Goal: Information Seeking & Learning: Learn about a topic

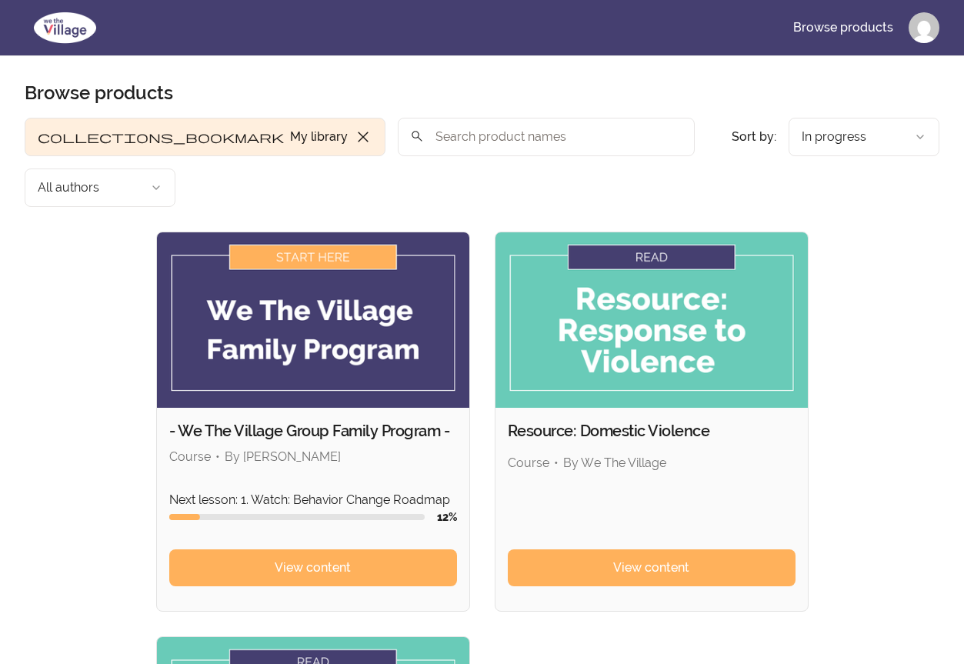
click at [398, 139] on input "search" at bounding box center [546, 137] width 297 height 38
click at [868, 24] on link "Browse products" at bounding box center [843, 27] width 125 height 37
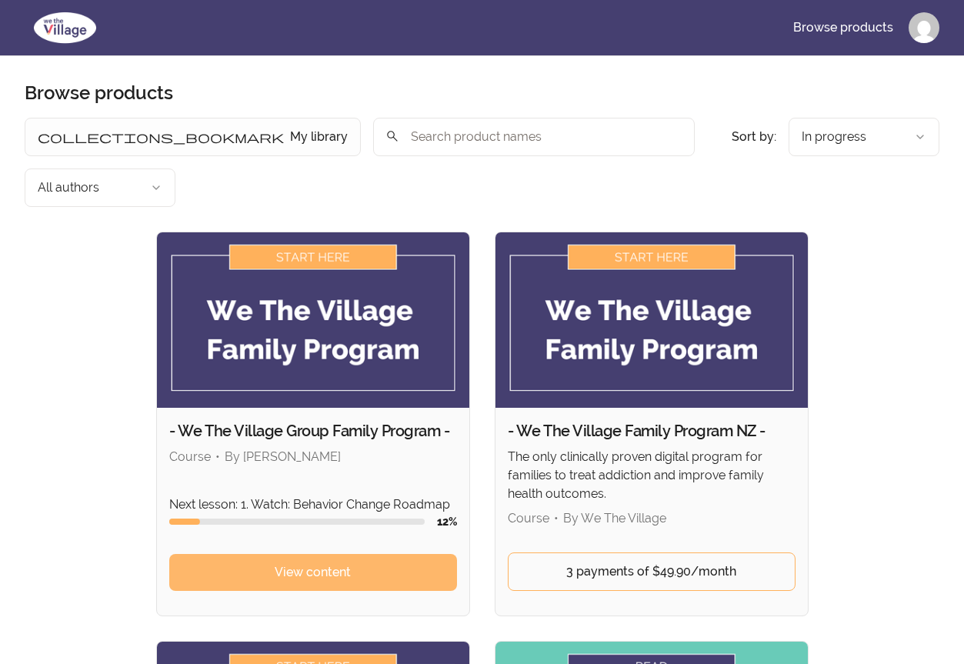
click at [345, 563] on span "View content" at bounding box center [313, 572] width 76 height 18
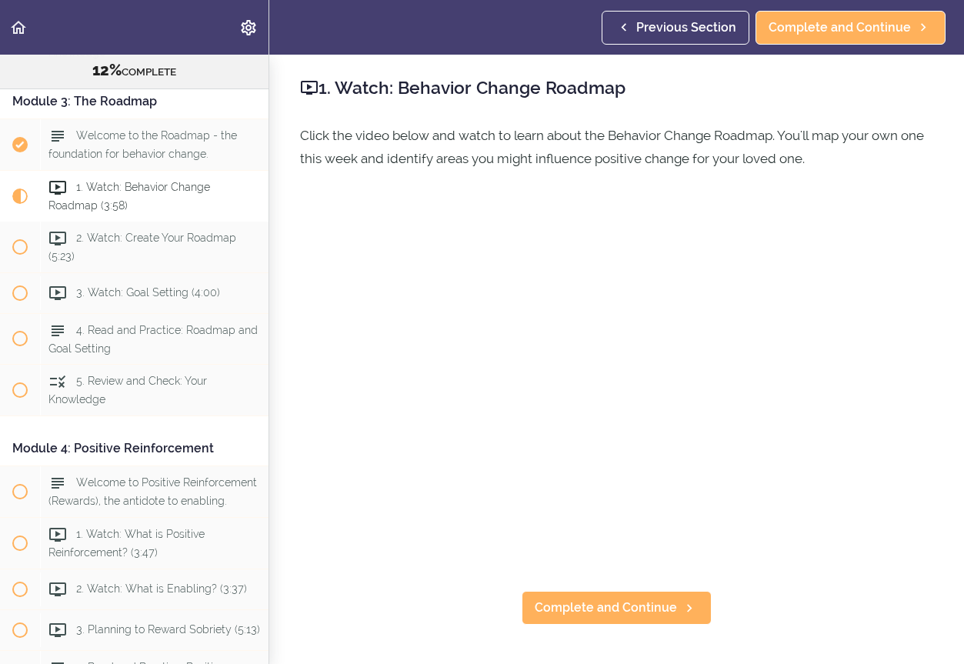
scroll to position [780, 0]
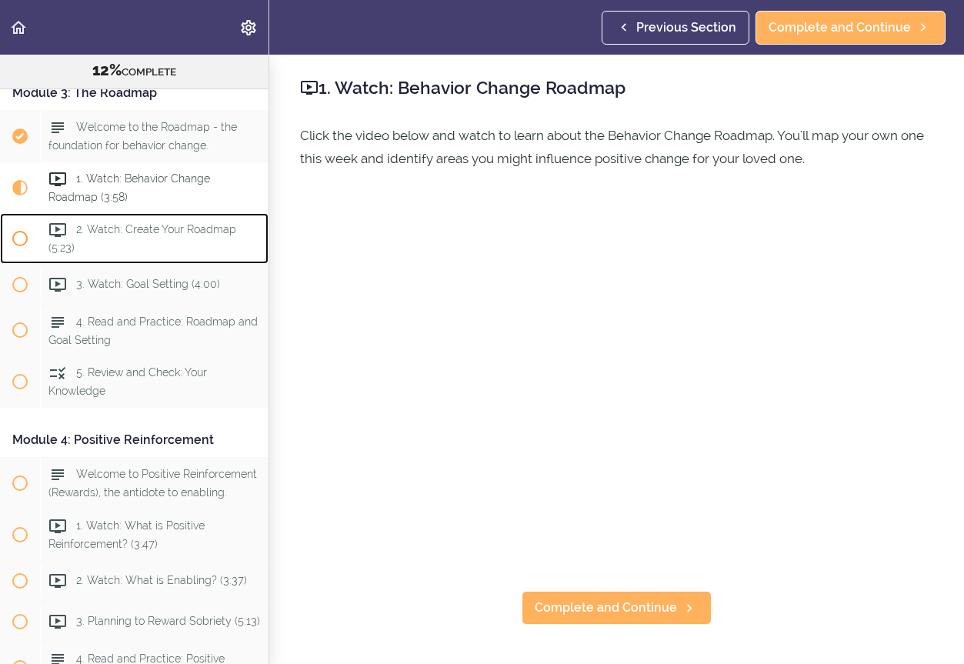
click at [107, 235] on div "2. Watch: Create Your Roadmap (5:23)" at bounding box center [154, 238] width 228 height 51
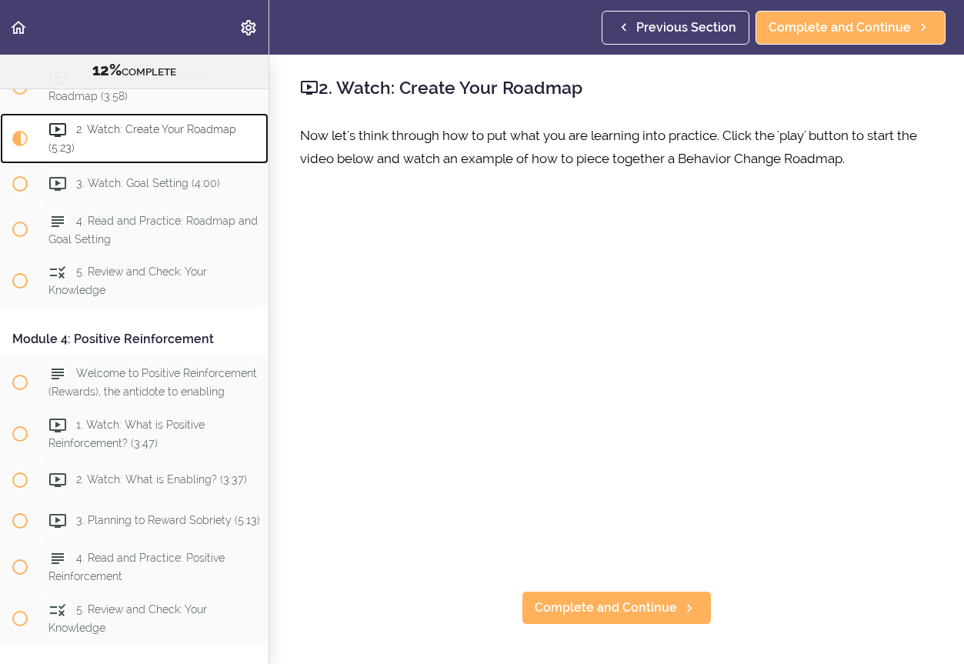
scroll to position [882, 0]
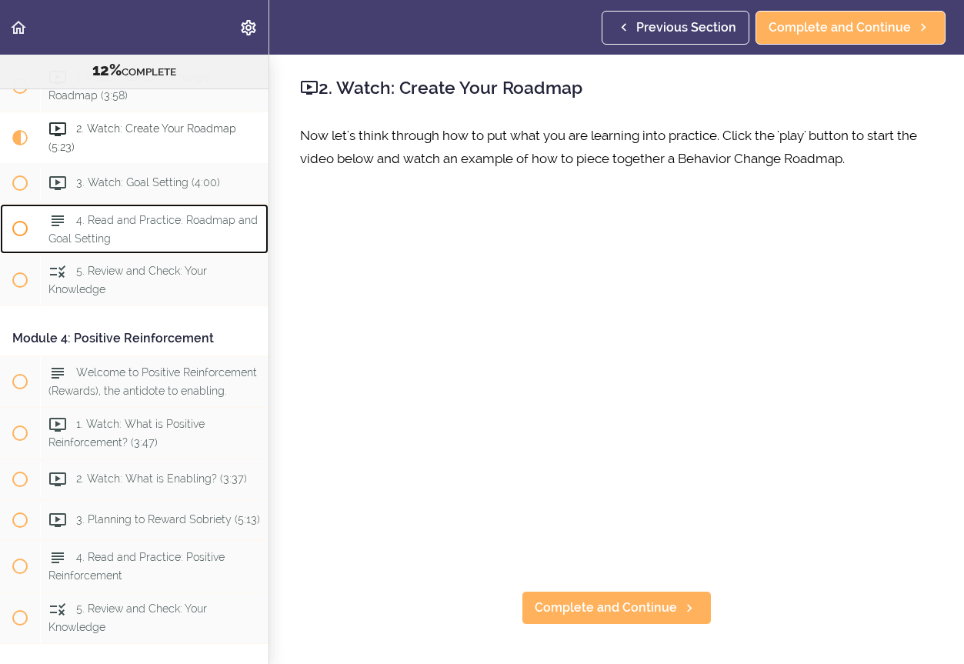
click at [146, 235] on div "4. Read and Practice: Roadmap and Goal Setting" at bounding box center [154, 229] width 228 height 51
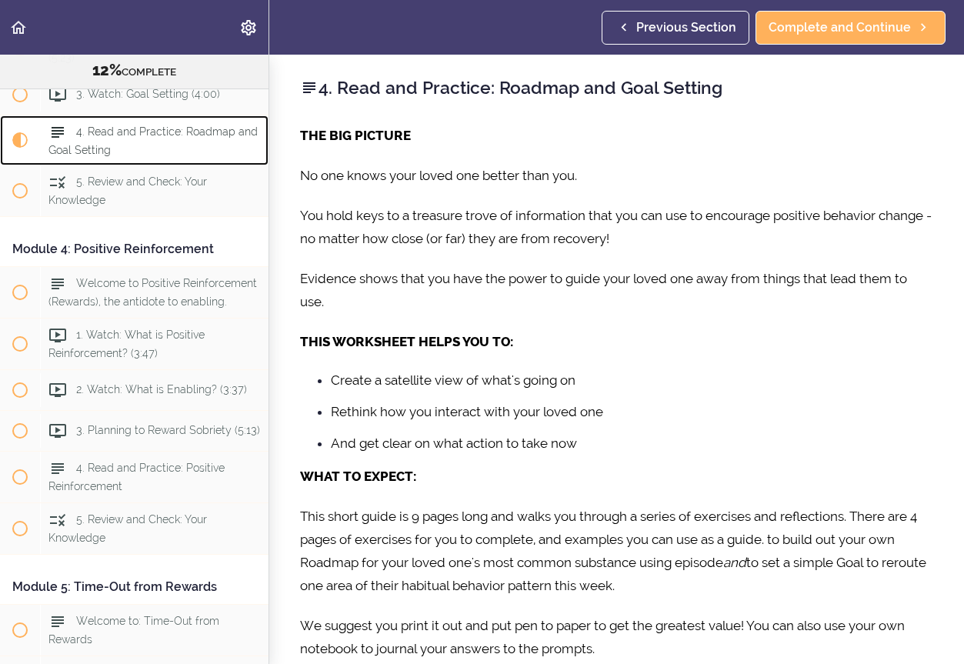
scroll to position [974, 0]
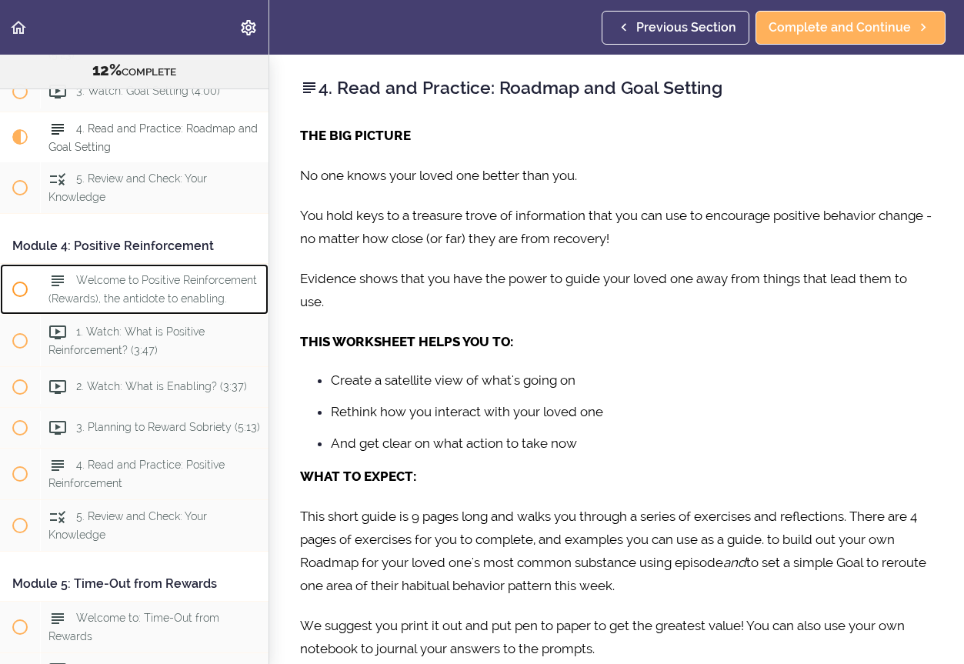
click at [135, 292] on span "Welcome to Positive Reinforcement (Rewards), the antidote to enabling." at bounding box center [152, 290] width 208 height 30
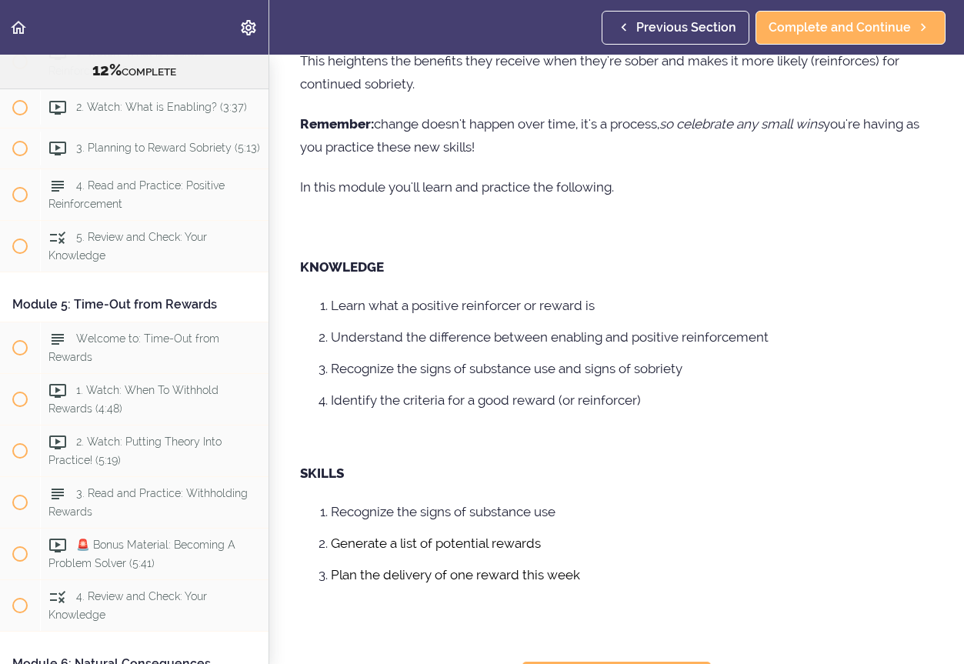
scroll to position [395, 0]
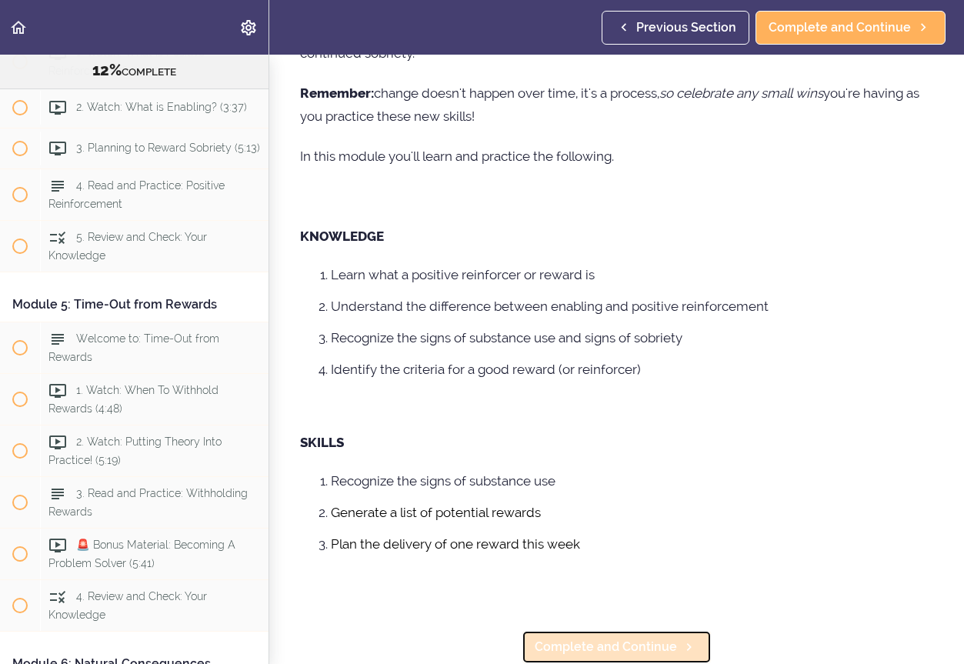
click at [612, 640] on span "Complete and Continue" at bounding box center [606, 647] width 142 height 18
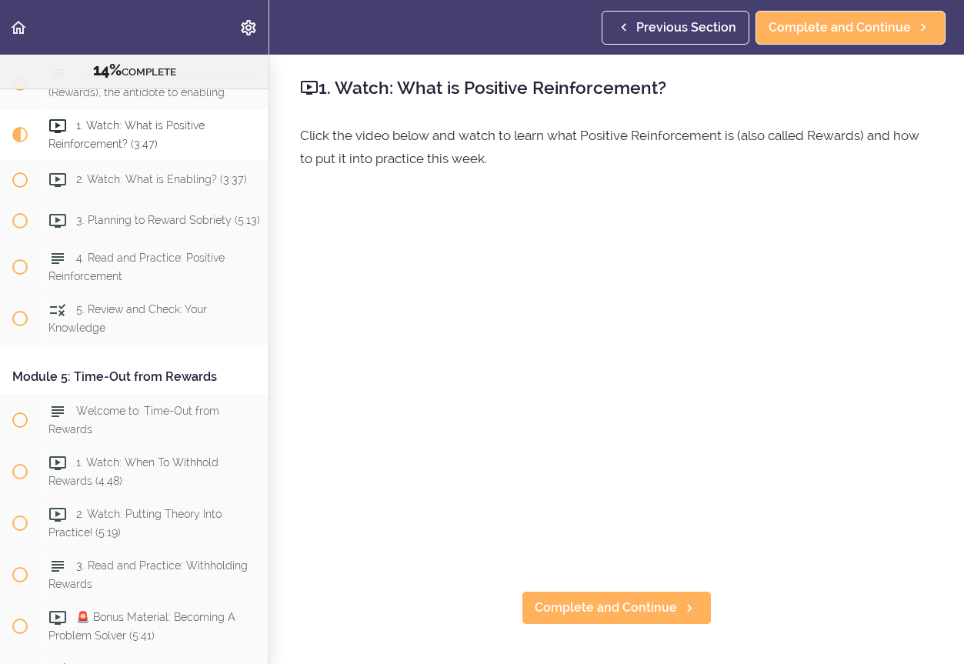
scroll to position [1178, 0]
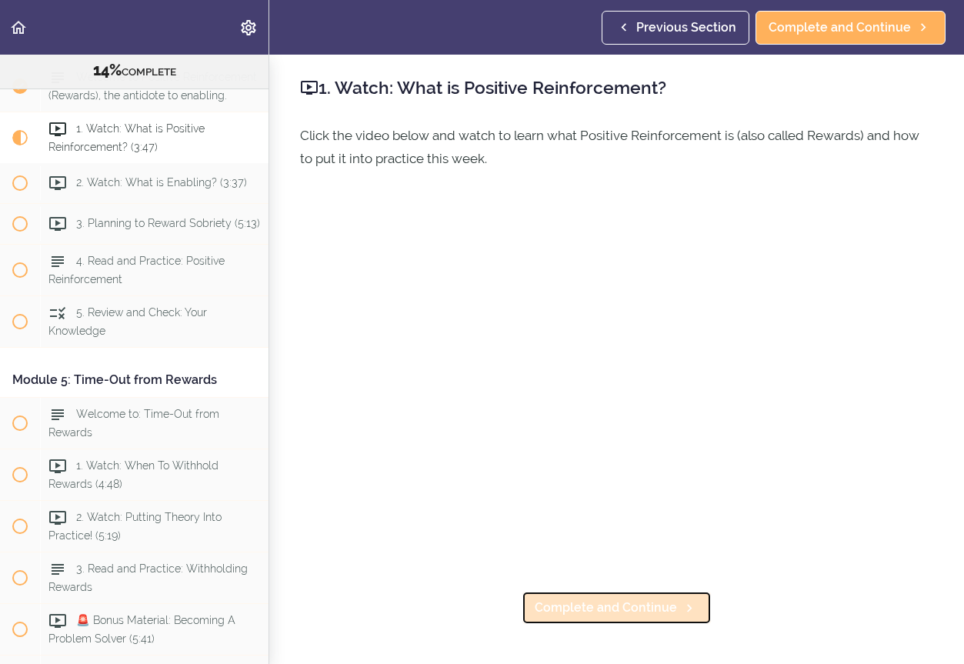
click at [664, 604] on span "Complete and Continue" at bounding box center [606, 607] width 142 height 18
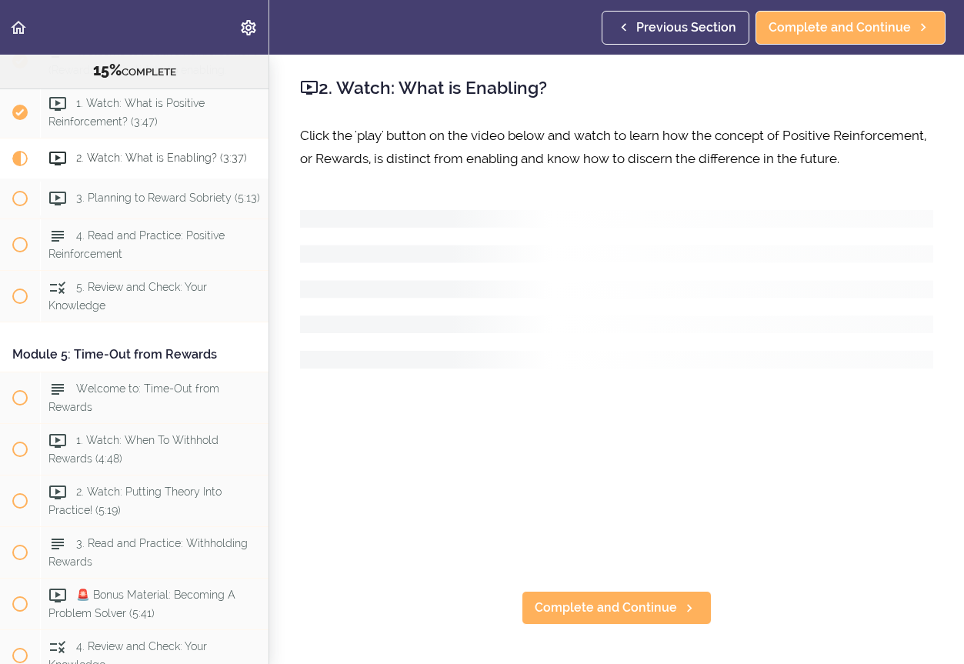
scroll to position [1229, 0]
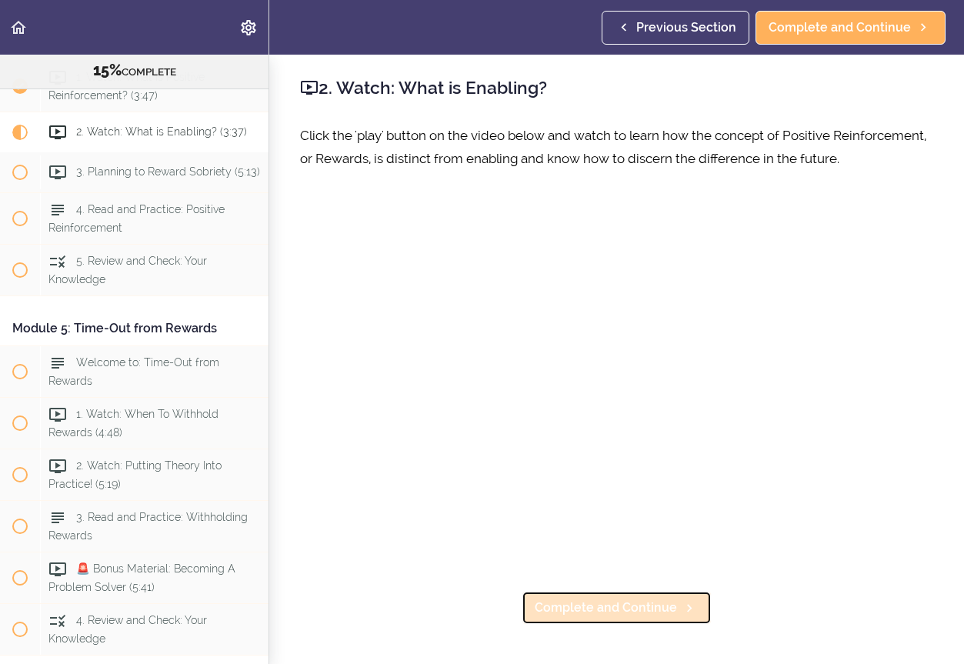
click at [594, 609] on span "Complete and Continue" at bounding box center [606, 607] width 142 height 18
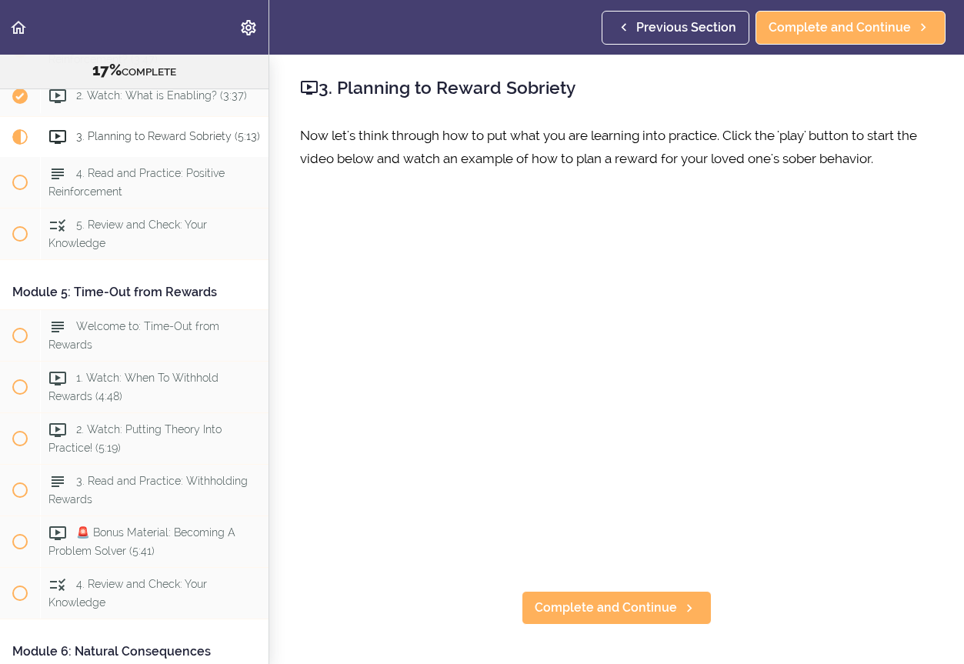
scroll to position [1270, 0]
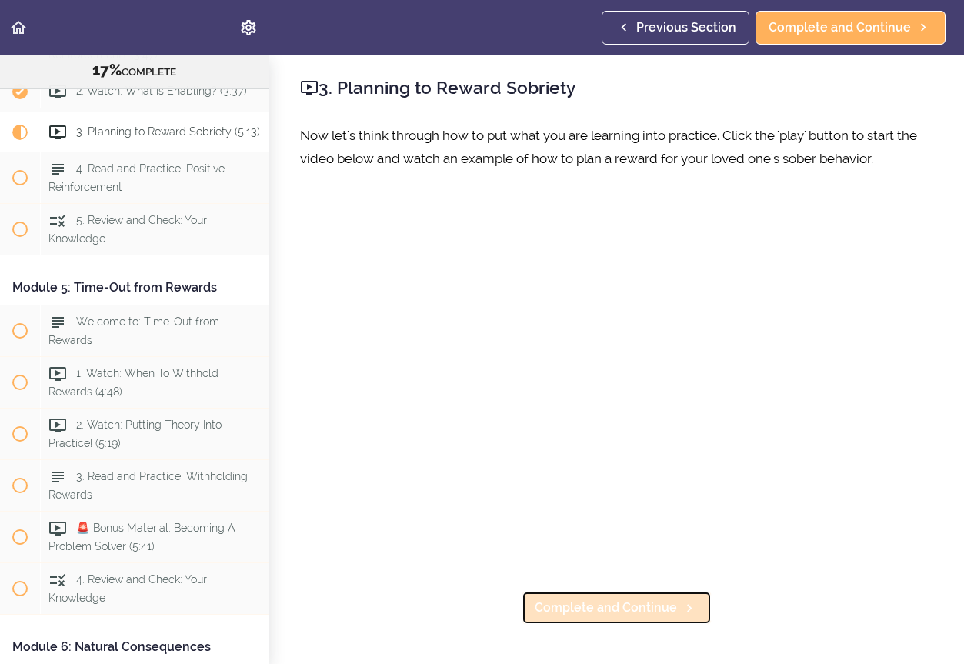
click at [612, 609] on span "Complete and Continue" at bounding box center [606, 607] width 142 height 18
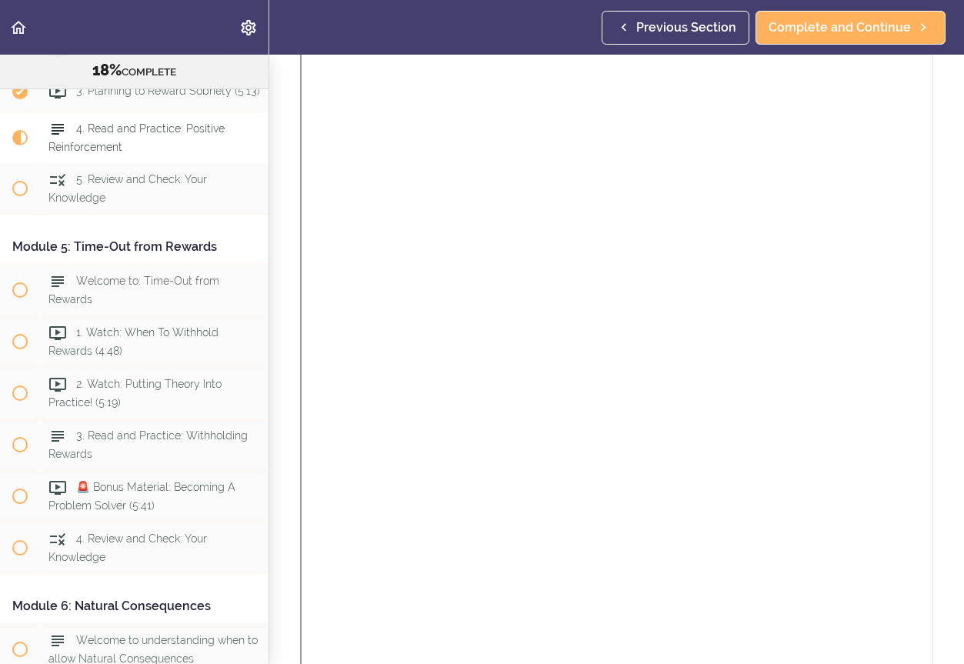
scroll to position [1113, 0]
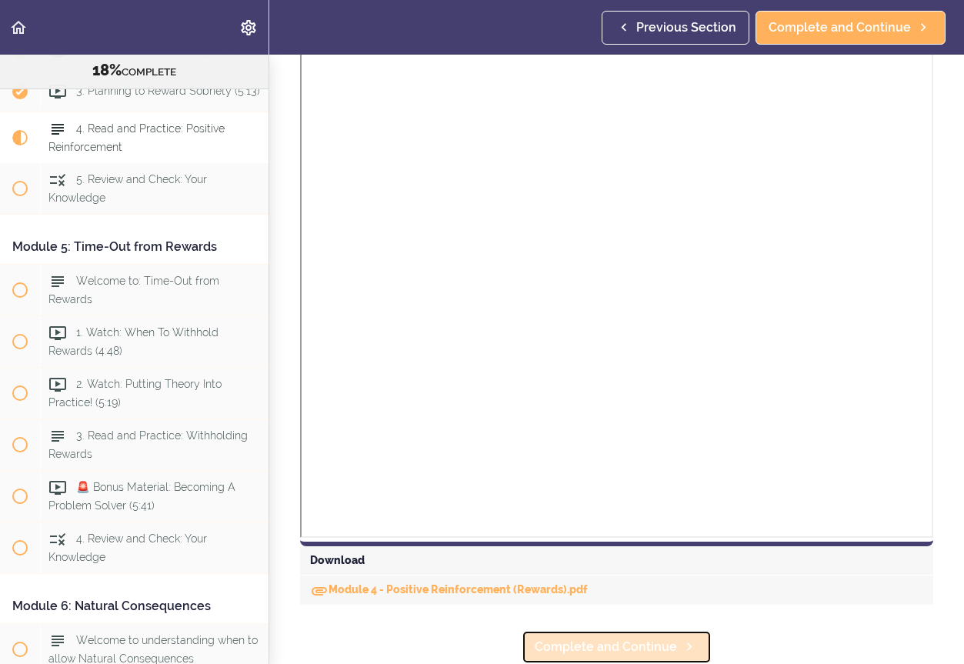
click at [662, 646] on span "Complete and Continue" at bounding box center [606, 647] width 142 height 18
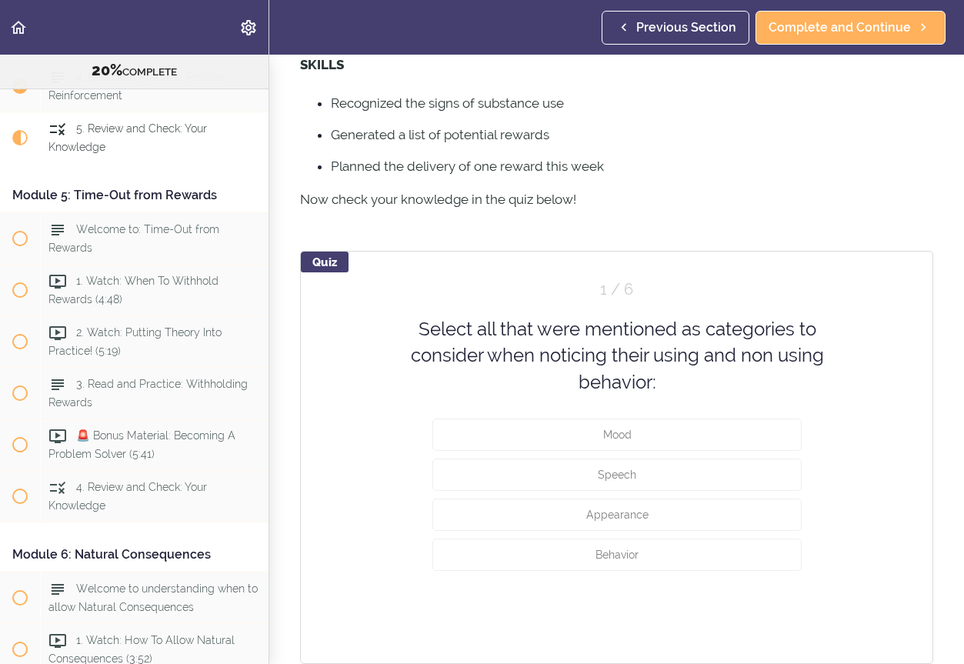
scroll to position [570, 0]
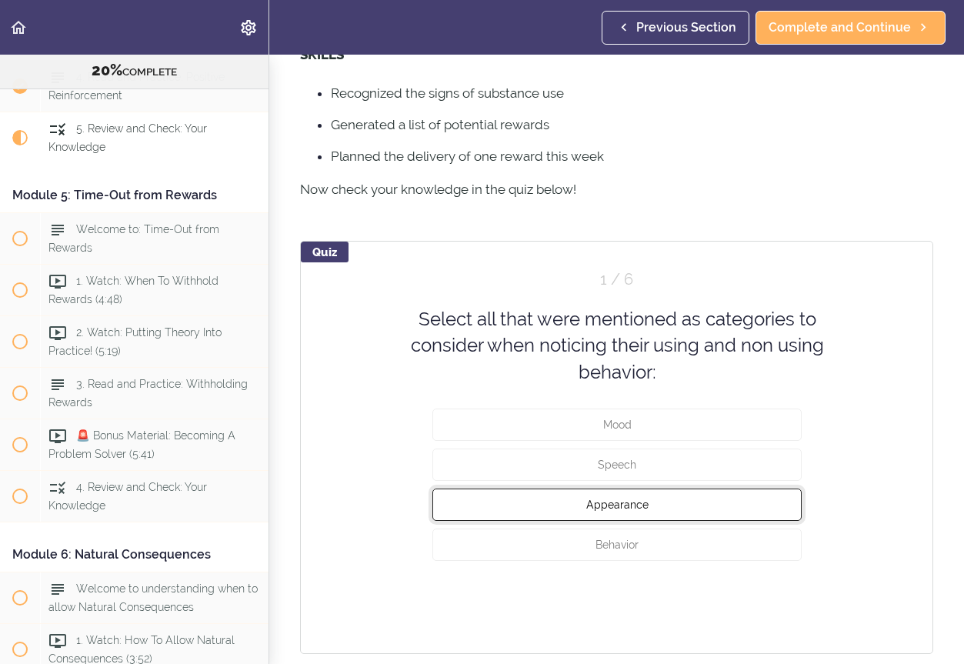
click at [642, 512] on button "Appearance" at bounding box center [616, 504] width 369 height 32
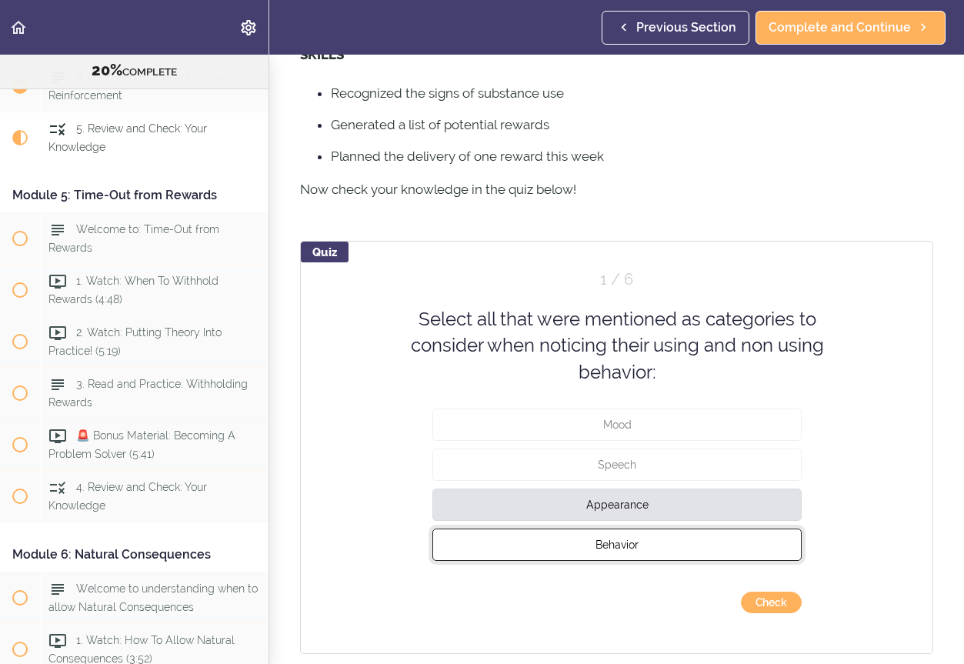
click at [641, 543] on button "Behavior" at bounding box center [616, 544] width 369 height 32
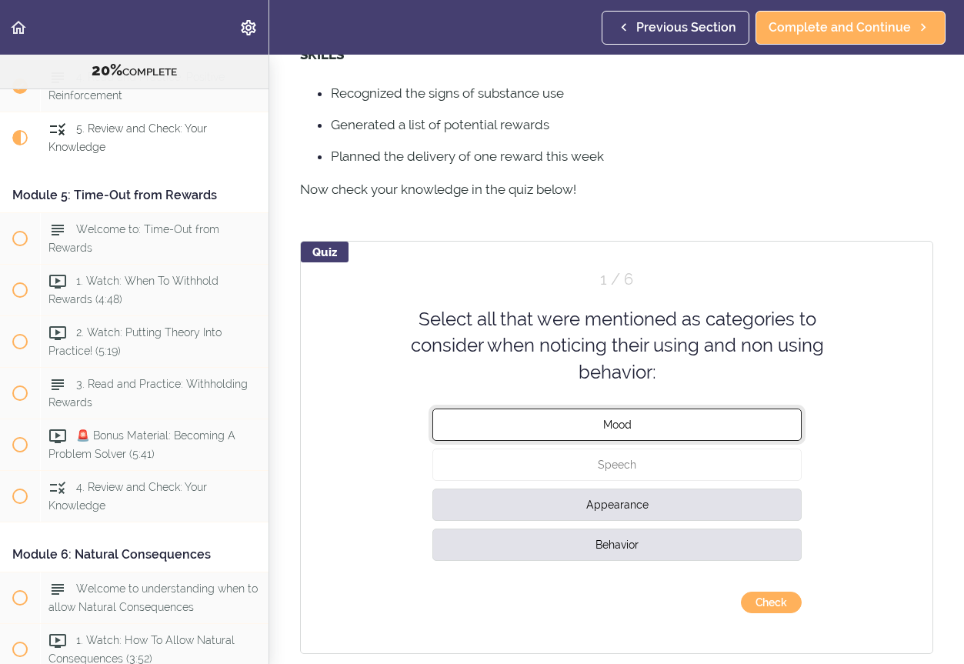
click at [650, 418] on button "Mood" at bounding box center [616, 424] width 369 height 32
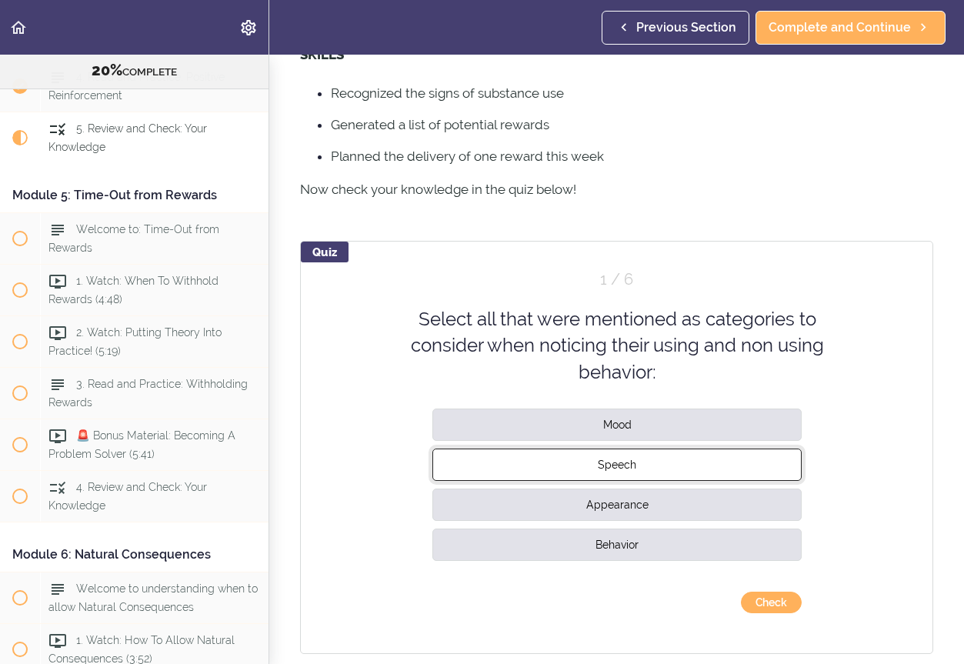
click at [646, 467] on button "Speech" at bounding box center [616, 464] width 369 height 32
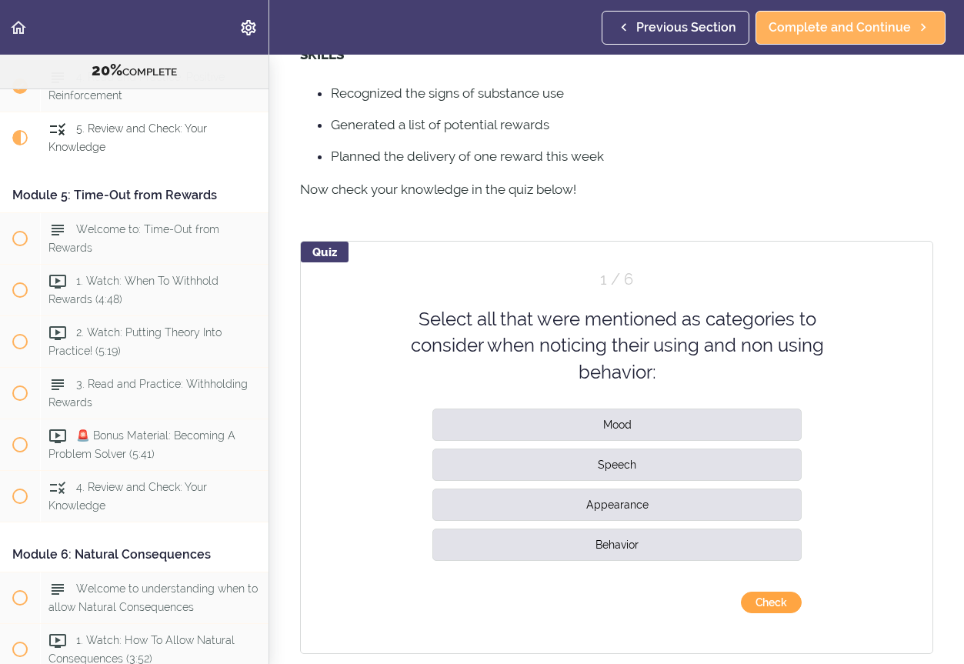
click at [774, 601] on button "Check" at bounding box center [771, 603] width 61 height 22
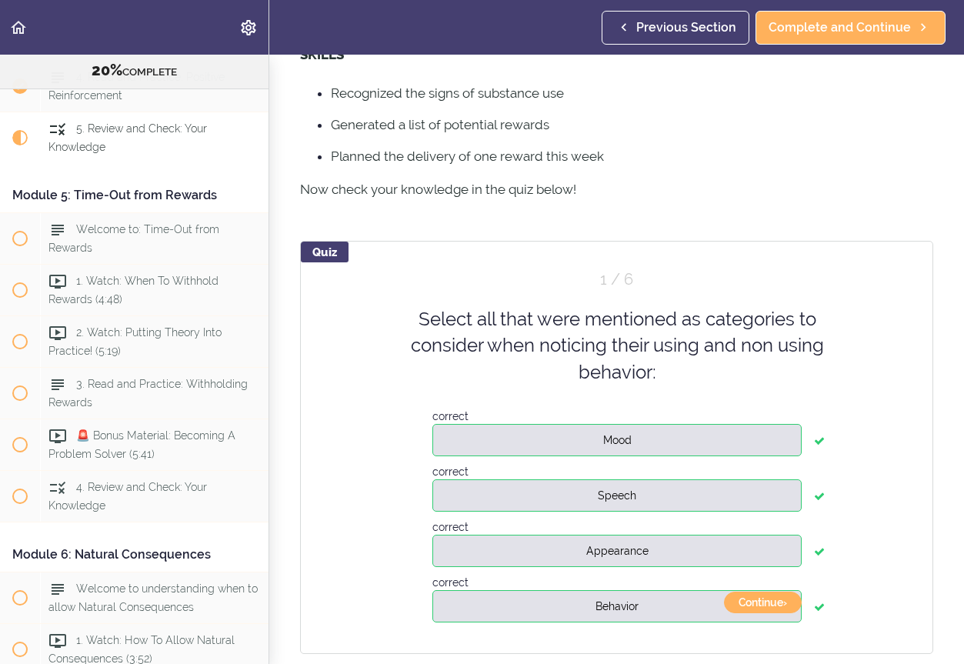
scroll to position [618, 0]
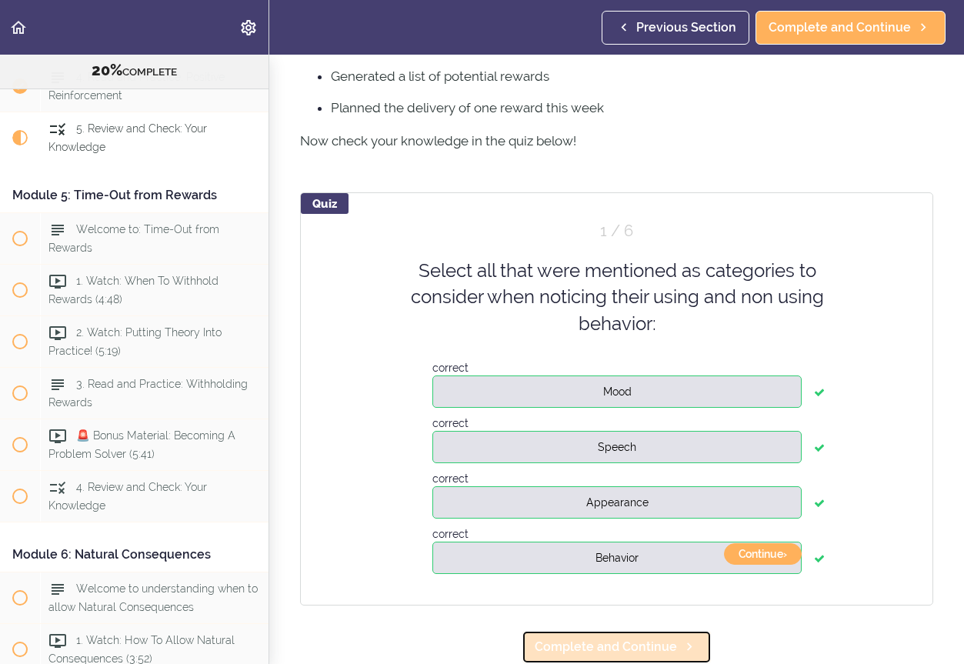
click at [648, 641] on span "Complete and Continue" at bounding box center [606, 647] width 142 height 18
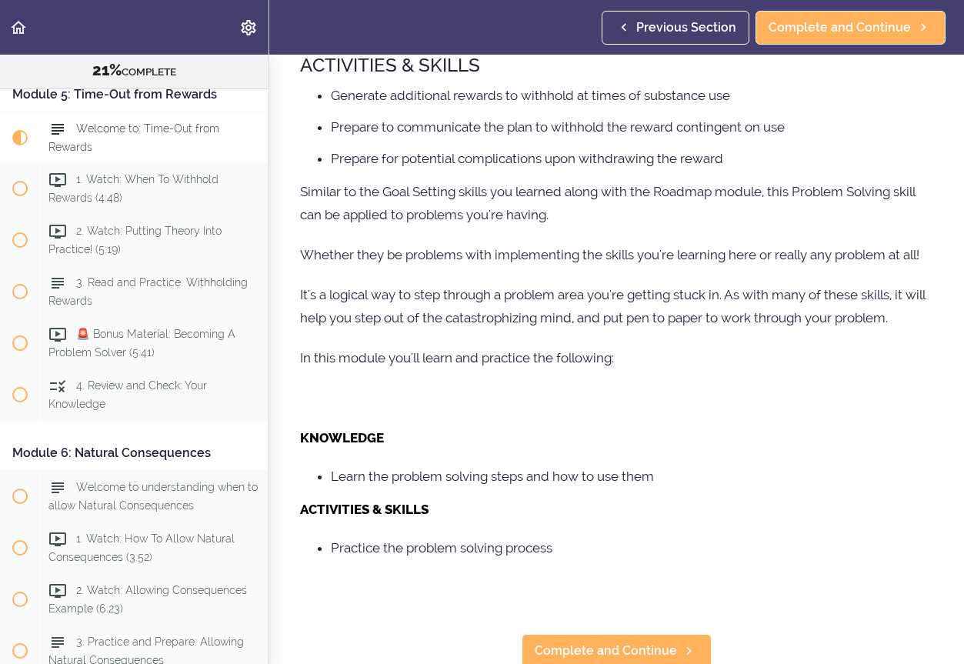
scroll to position [504, 0]
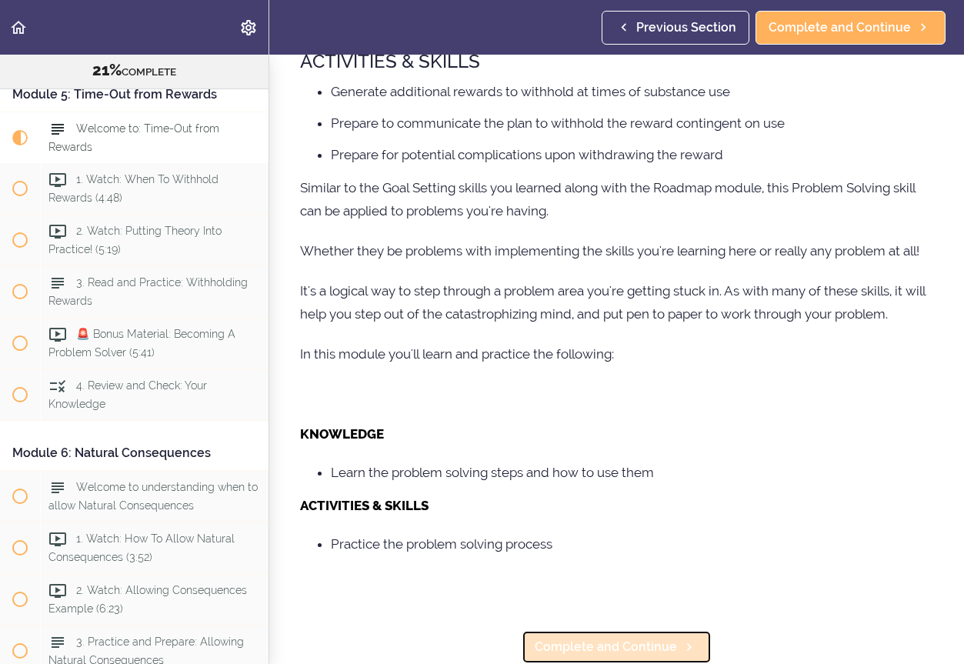
click at [620, 641] on span "Complete and Continue" at bounding box center [606, 647] width 142 height 18
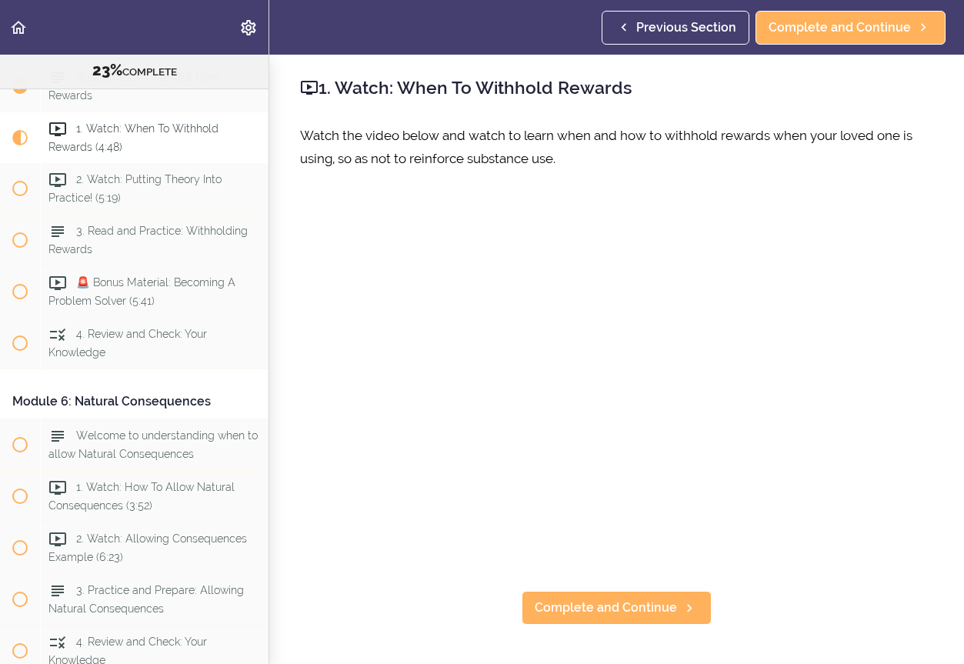
scroll to position [1515, 0]
